Goal: Information Seeking & Learning: Learn about a topic

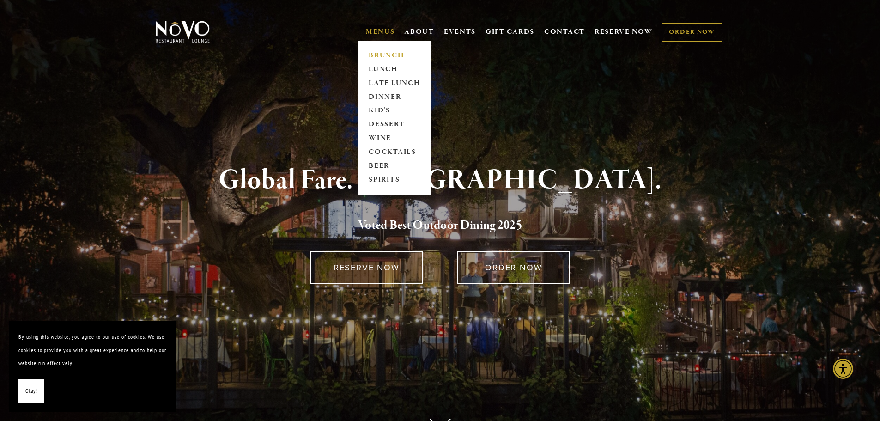
click at [385, 55] on link "BRUNCH" at bounding box center [395, 55] width 58 height 14
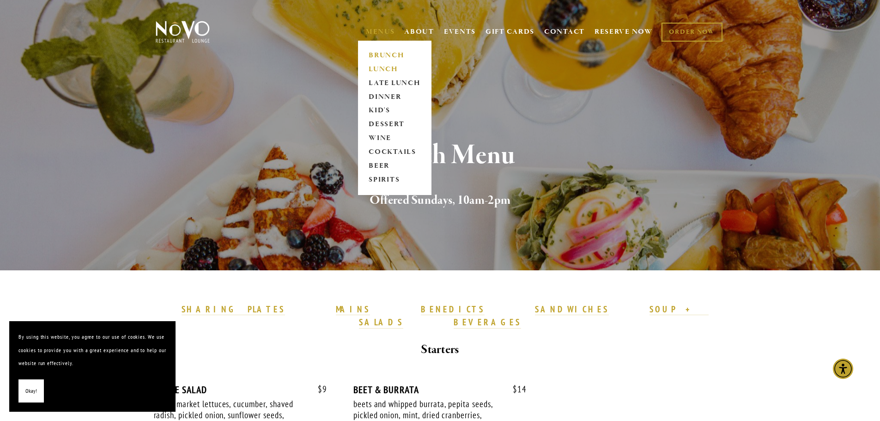
click at [378, 68] on link "LUNCH" at bounding box center [395, 69] width 58 height 14
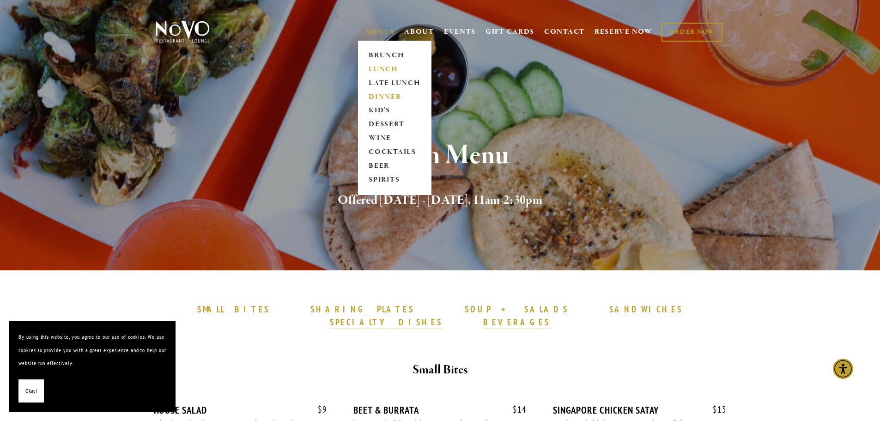
click at [385, 98] on link "DINNER" at bounding box center [395, 97] width 58 height 14
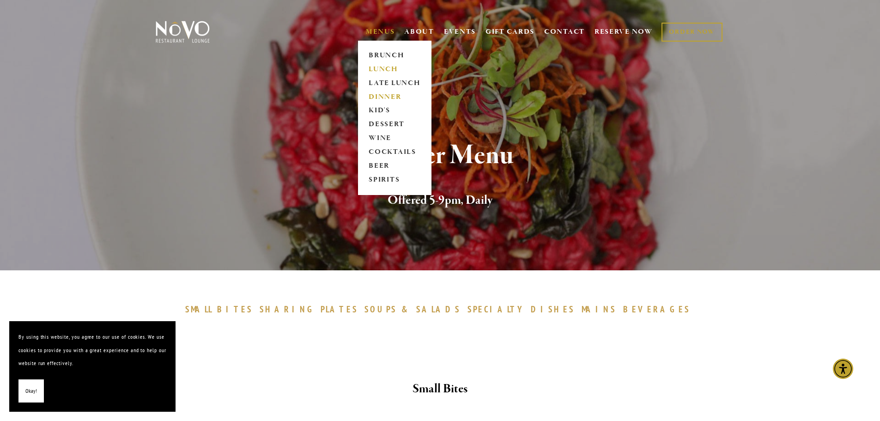
click at [386, 70] on link "LUNCH" at bounding box center [395, 69] width 58 height 14
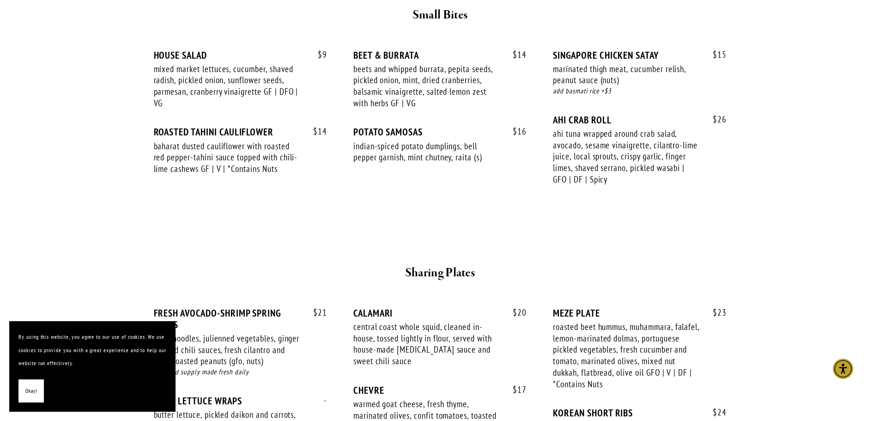
scroll to position [369, 0]
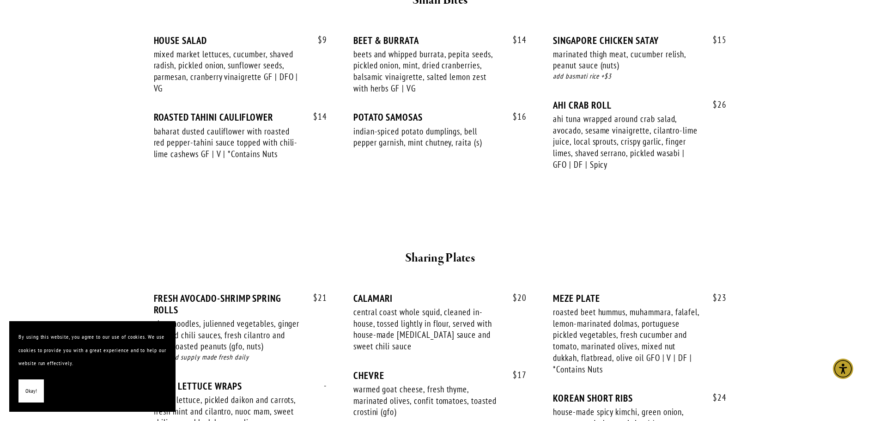
click at [30, 392] on span "Okay!" at bounding box center [31, 390] width 12 height 13
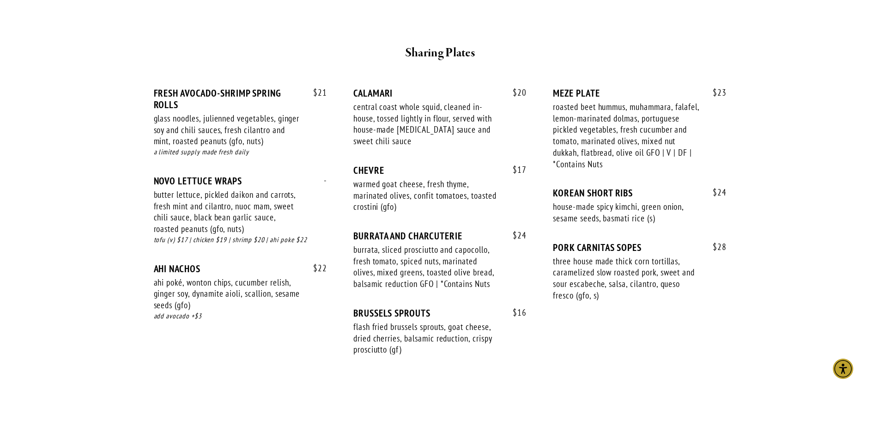
scroll to position [508, 0]
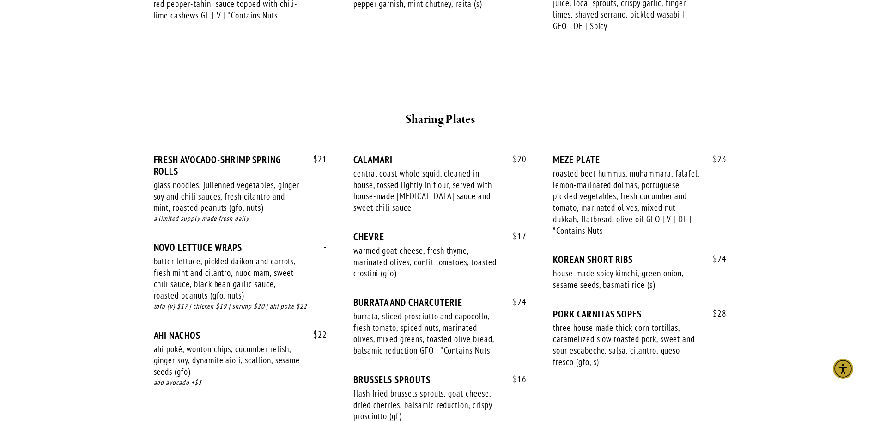
click at [634, 254] on div "KOREAN SHORT RIBS" at bounding box center [639, 260] width 173 height 12
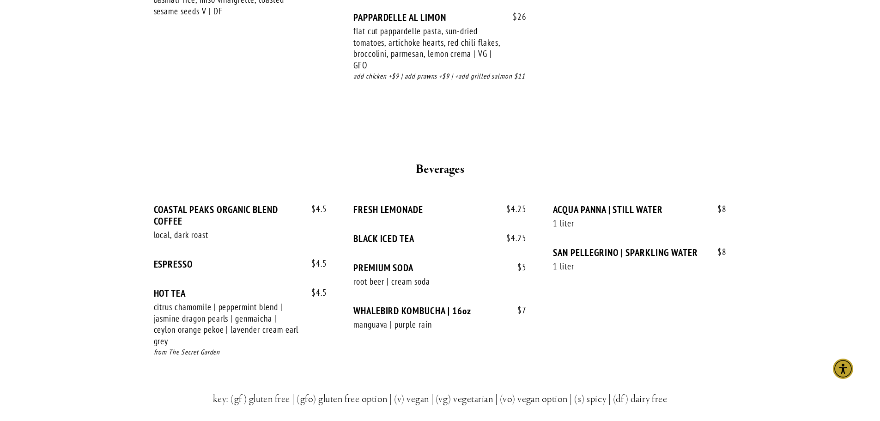
scroll to position [1801, 0]
